Goal: Information Seeking & Learning: Learn about a topic

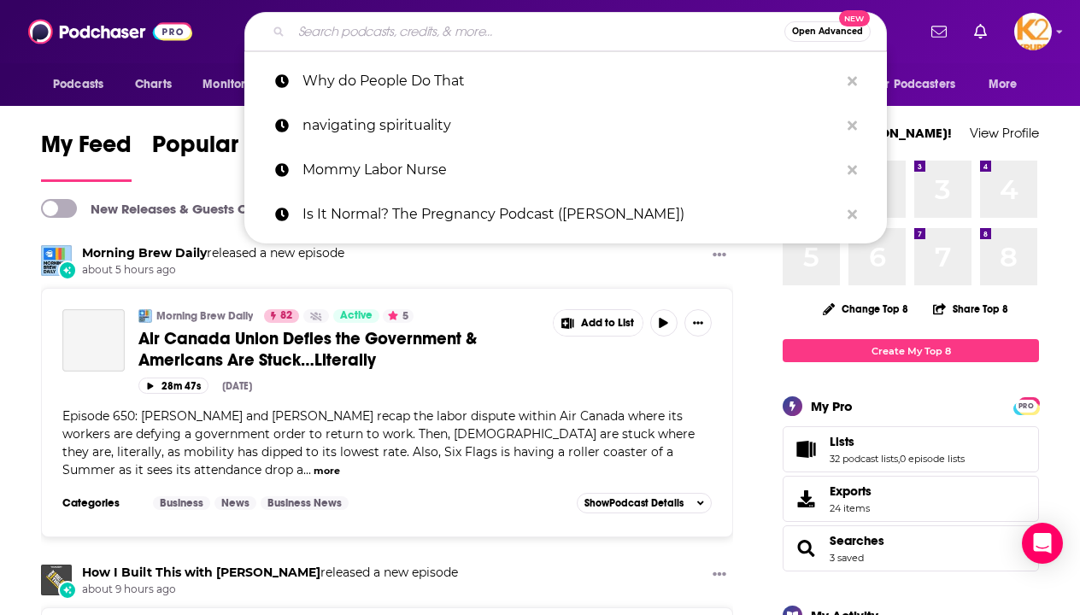
click at [526, 30] on input "Search podcasts, credits, & more..." at bounding box center [537, 31] width 493 height 27
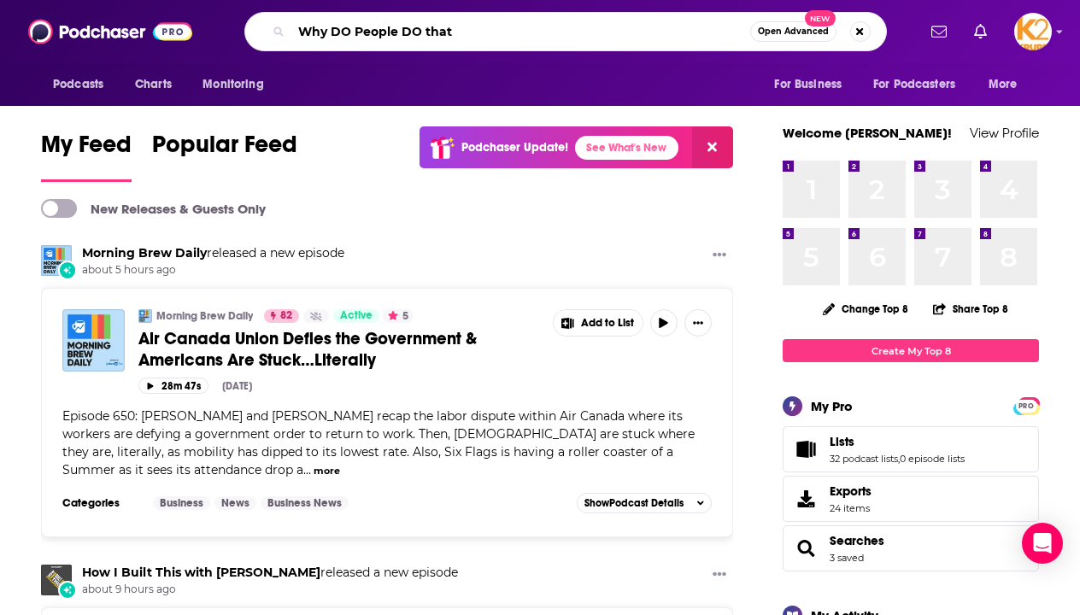
type input "Why DO People DO that"
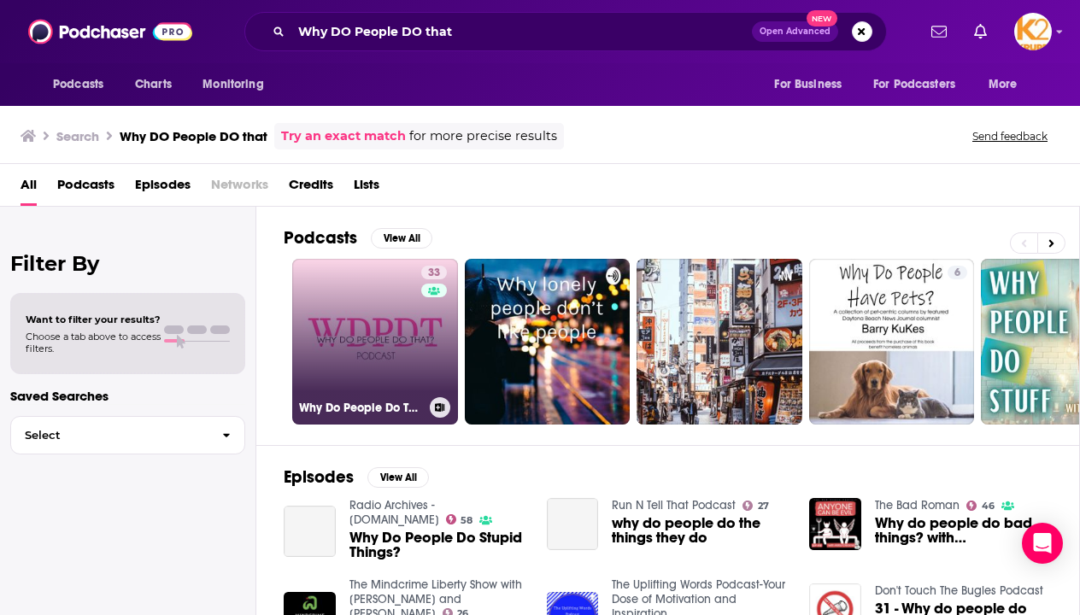
click at [404, 332] on link "33 Why Do People Do That?" at bounding box center [375, 342] width 166 height 166
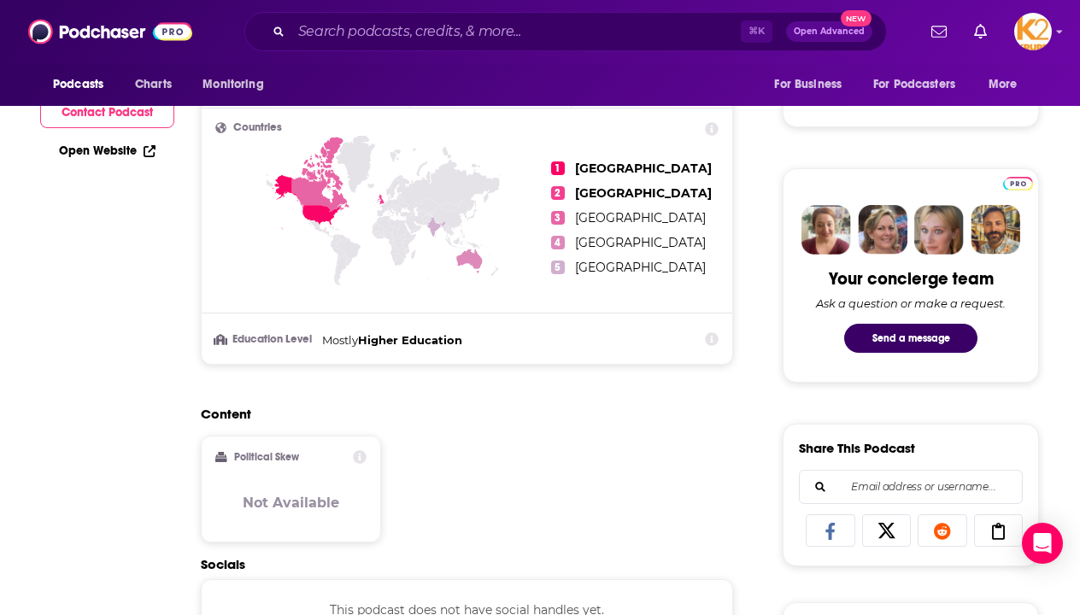
scroll to position [179, 0]
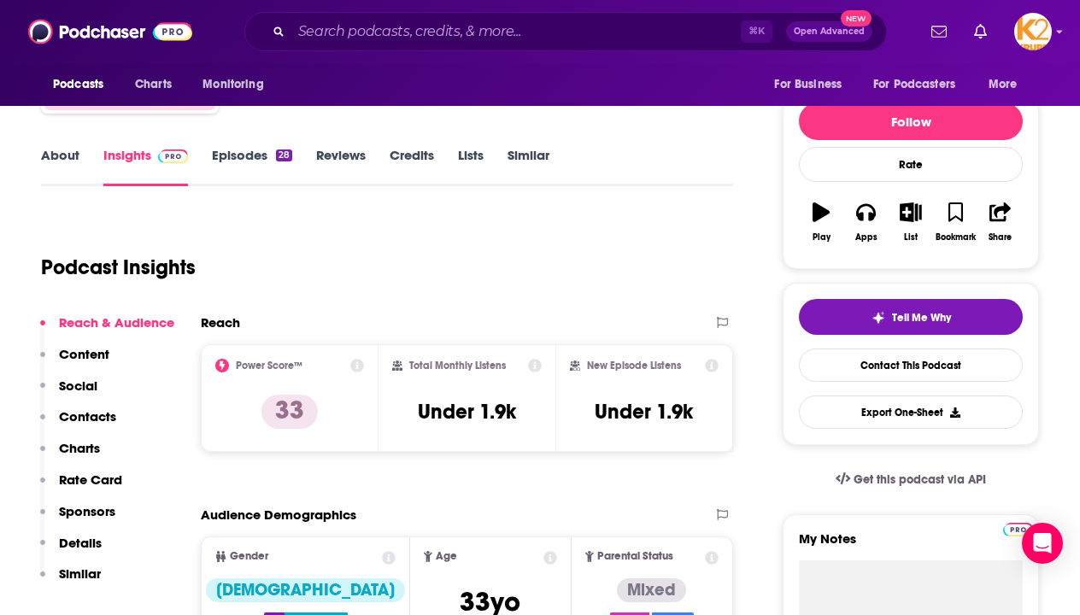
click at [324, 157] on link "Reviews" at bounding box center [341, 166] width 50 height 39
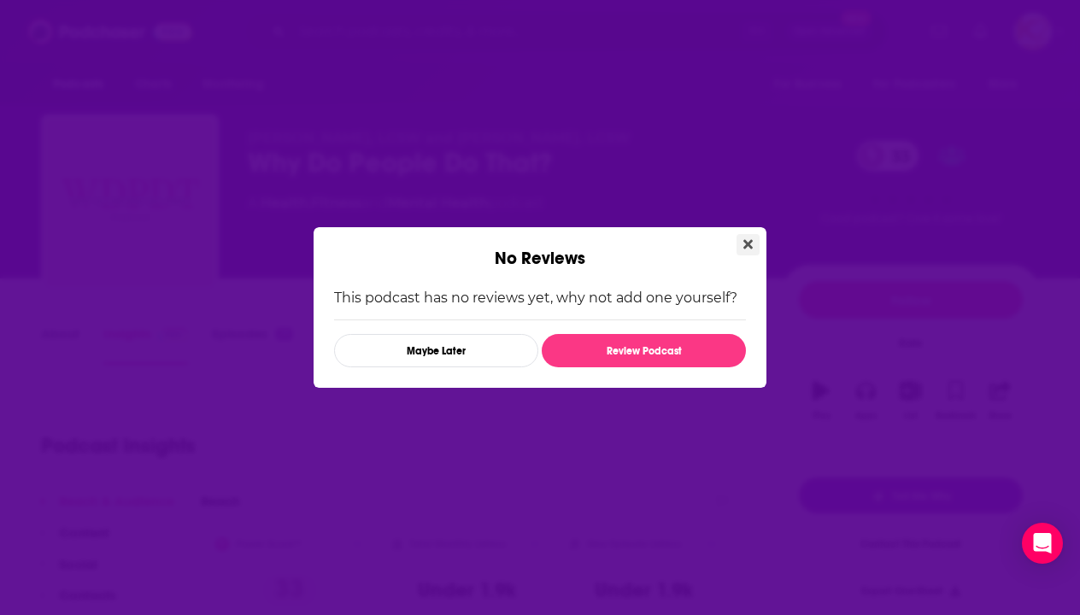
click at [756, 238] on button "Close" at bounding box center [748, 244] width 23 height 21
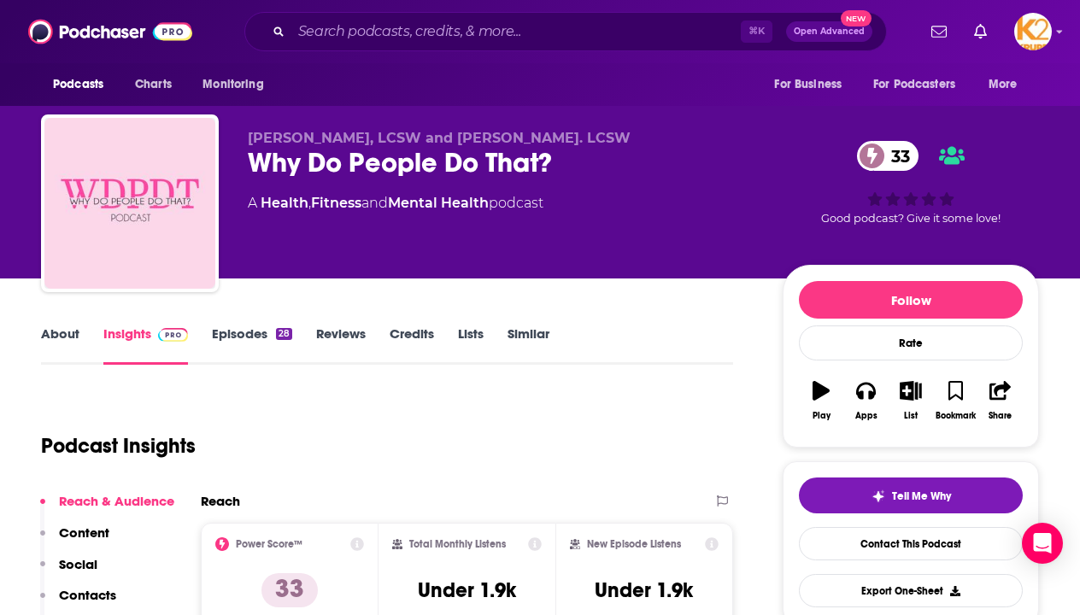
click at [55, 342] on link "About" at bounding box center [60, 345] width 38 height 39
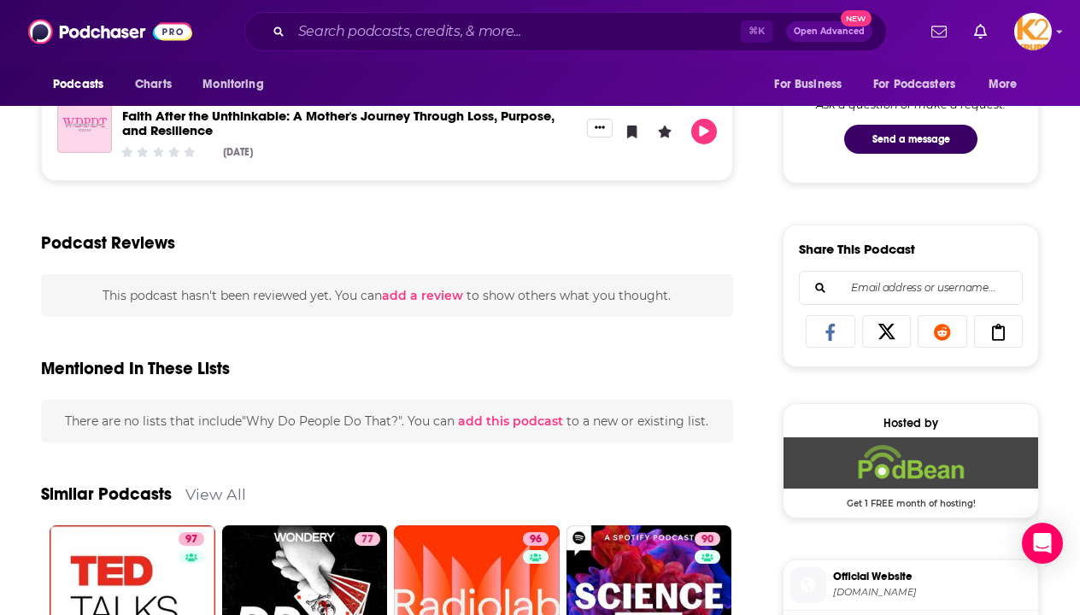
scroll to position [1050, 0]
